Goal: Complete application form

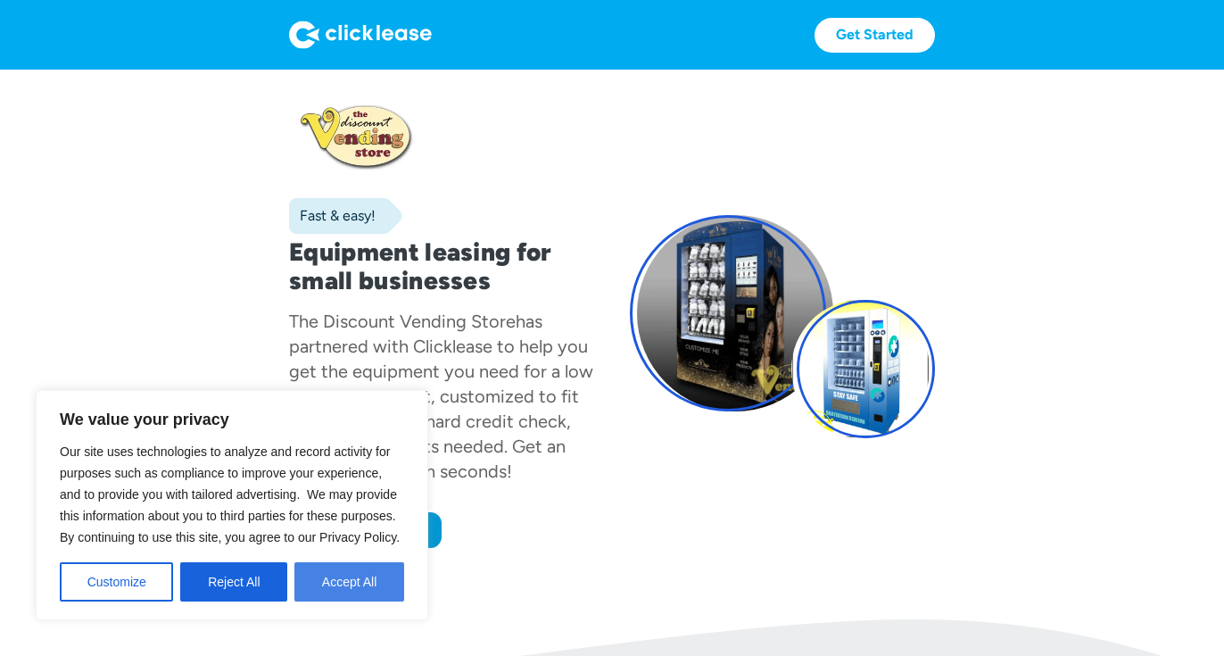
click at [342, 577] on button "Accept All" at bounding box center [349, 581] width 110 height 39
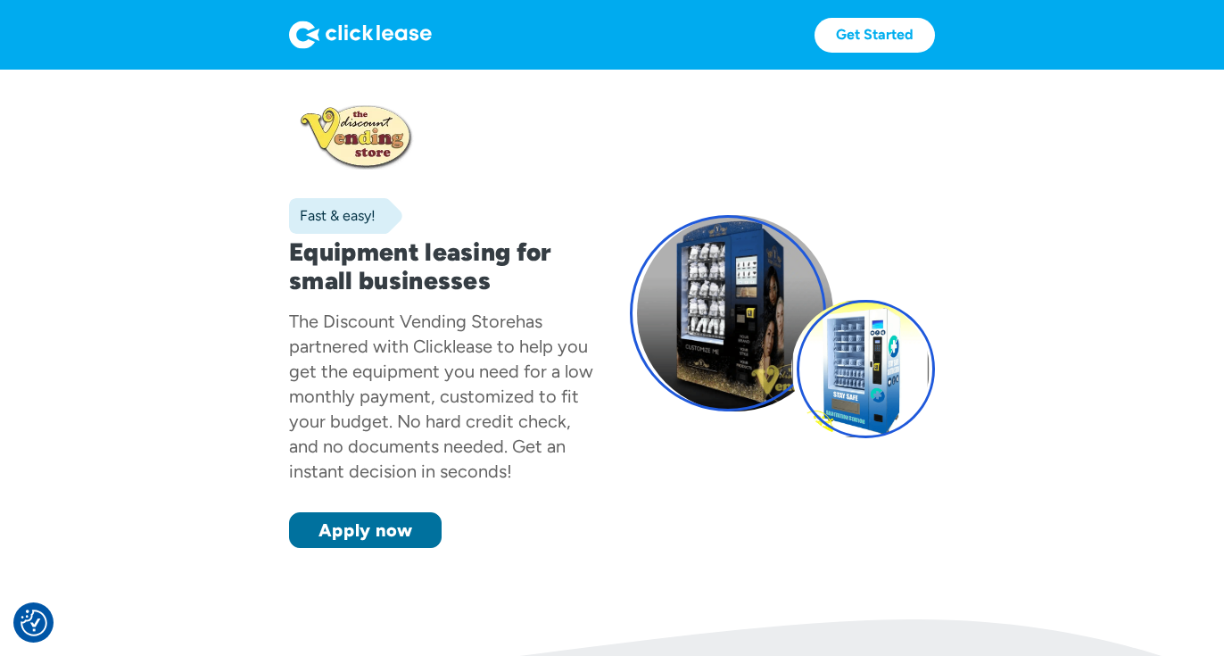
click at [391, 529] on link "Apply now" at bounding box center [365, 530] width 153 height 36
